Goal: Find specific page/section

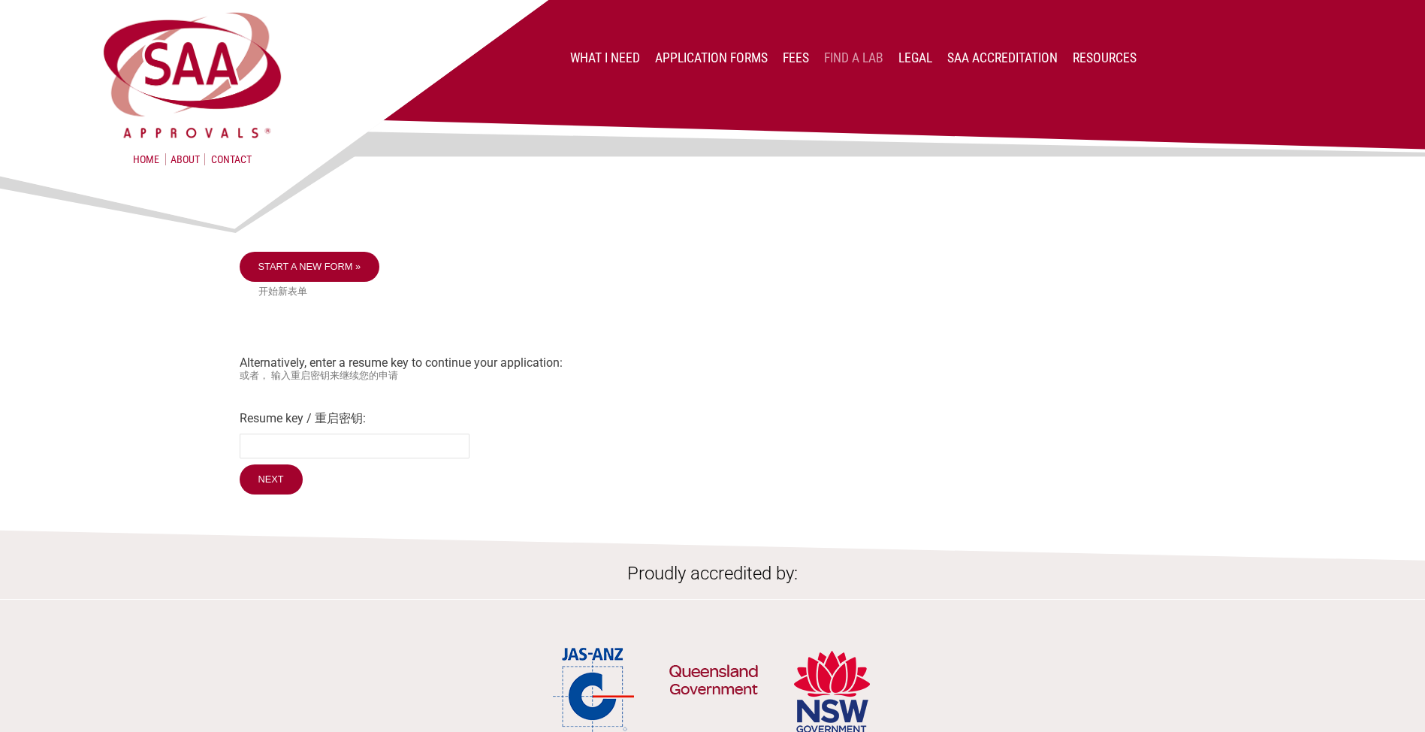
click at [872, 62] on link "Find a lab" at bounding box center [853, 57] width 59 height 15
click at [856, 56] on link "Find a lab" at bounding box center [853, 57] width 59 height 15
click at [754, 54] on link "Application Forms" at bounding box center [711, 57] width 113 height 15
